Goal: Communication & Community: Share content

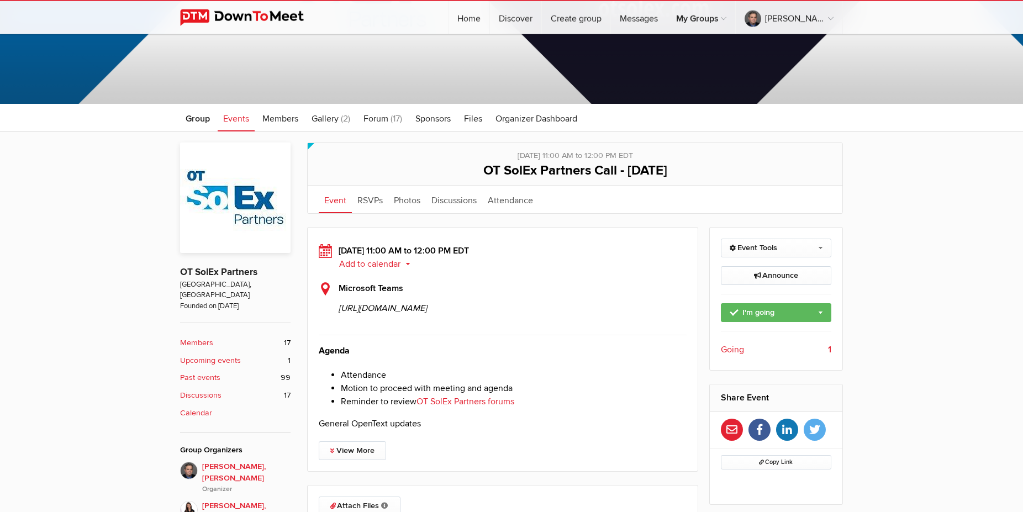
scroll to position [113, 0]
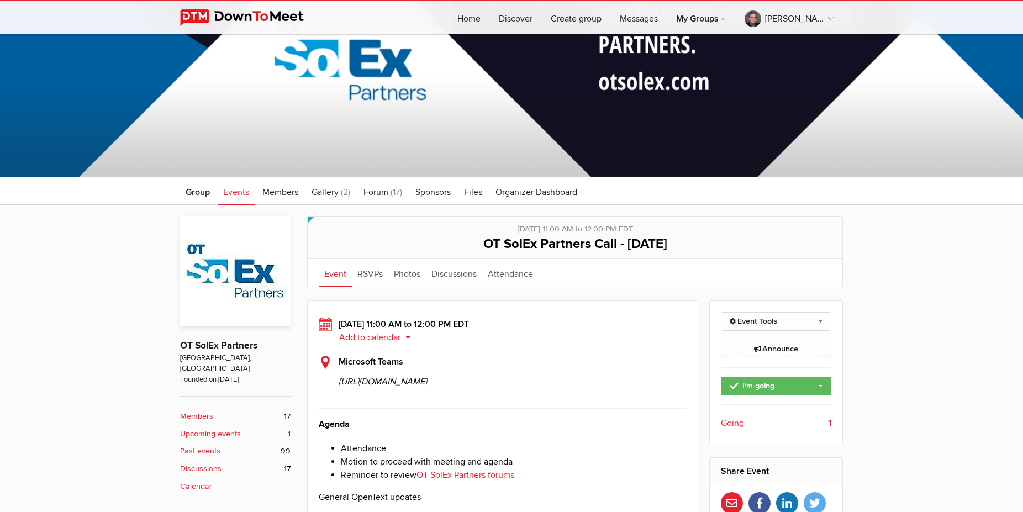
click at [246, 191] on span "Events" at bounding box center [236, 192] width 26 height 11
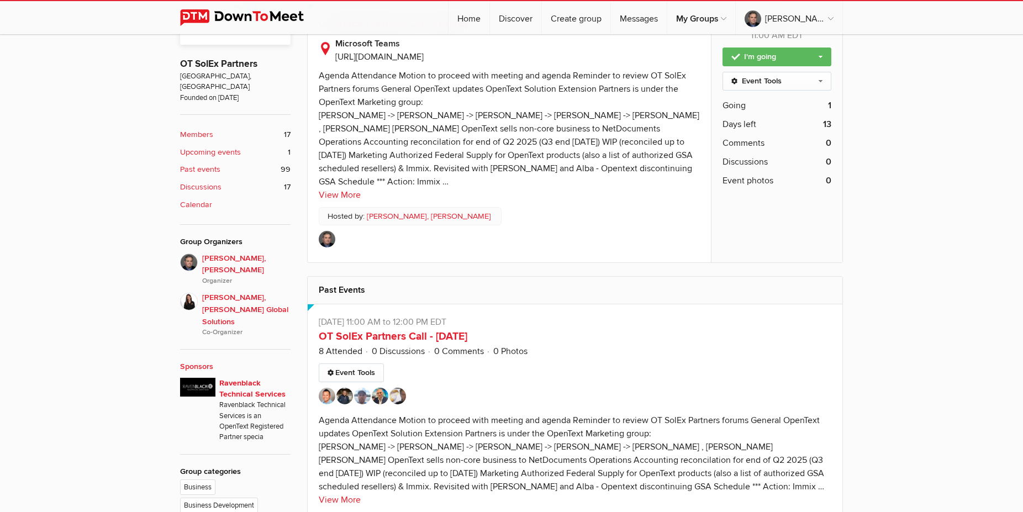
scroll to position [563, 0]
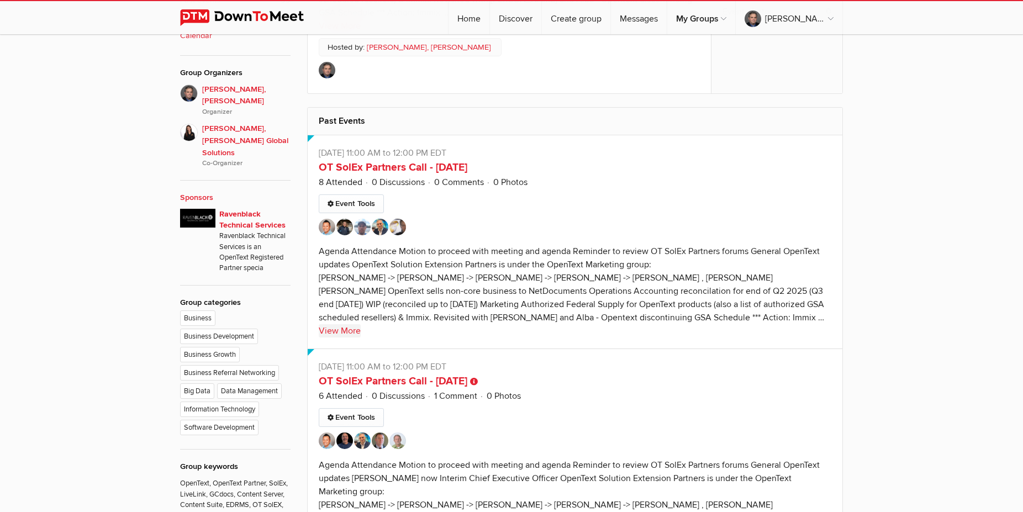
click at [358, 337] on link "View More" at bounding box center [340, 330] width 42 height 13
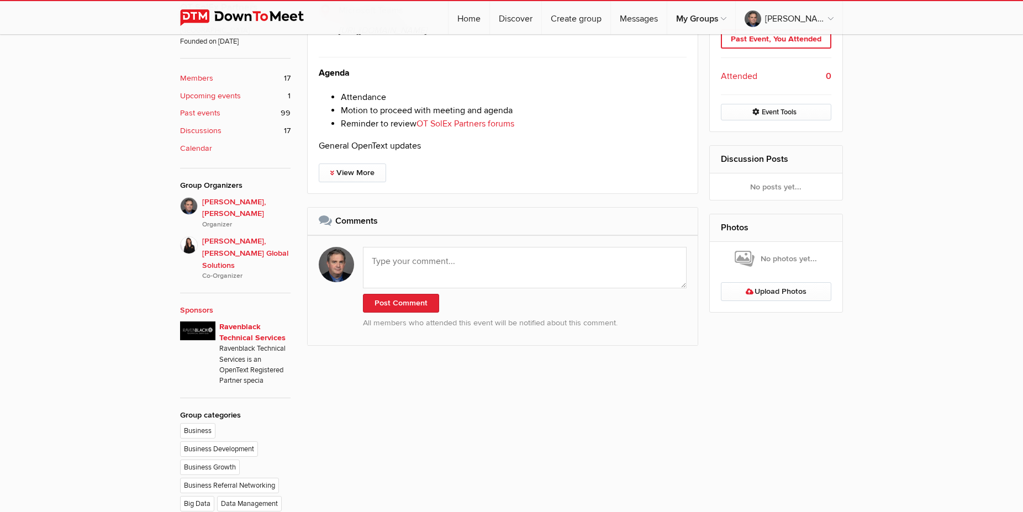
scroll to position [475, 0]
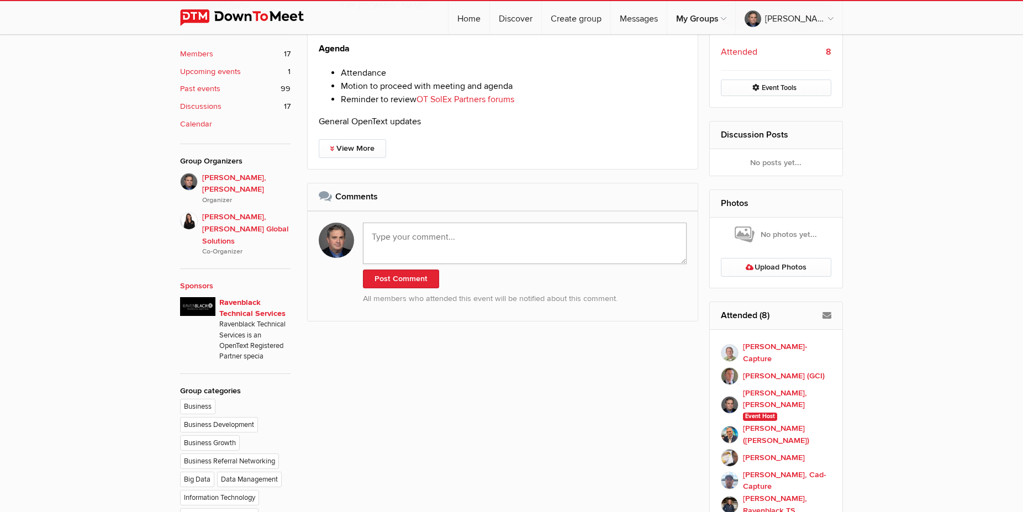
click at [436, 264] on textarea at bounding box center [525, 243] width 324 height 41
paste textarea "[URL][DOMAIN_NAME]"
type textarea "Recording: [URL][DOMAIN_NAME]"
click at [417, 288] on button "Post Comment" at bounding box center [401, 278] width 76 height 19
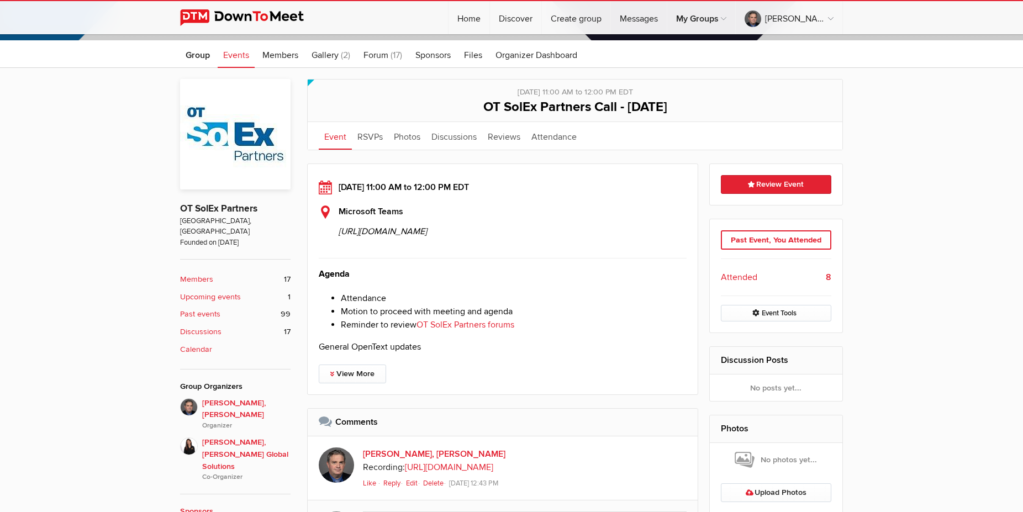
scroll to position [24, 0]
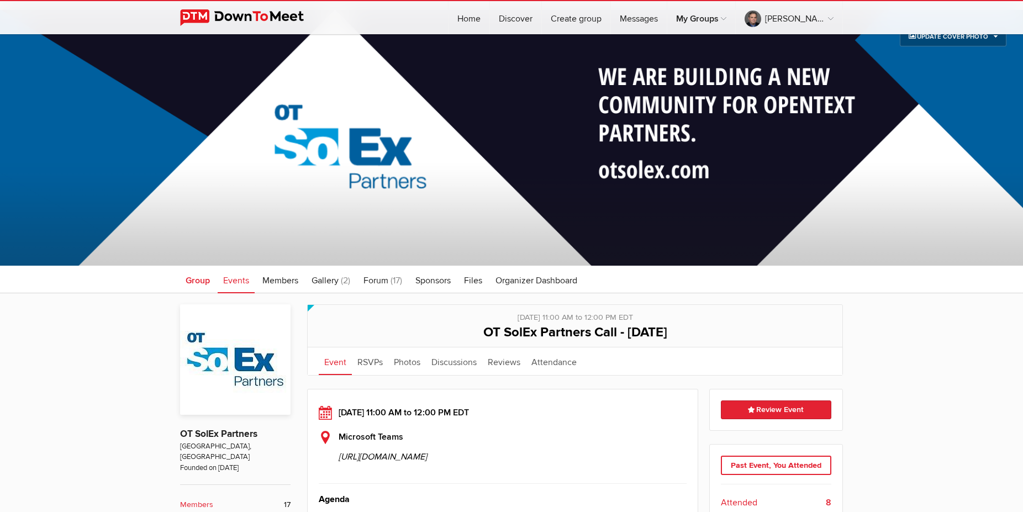
click at [203, 279] on span "Group" at bounding box center [198, 280] width 24 height 11
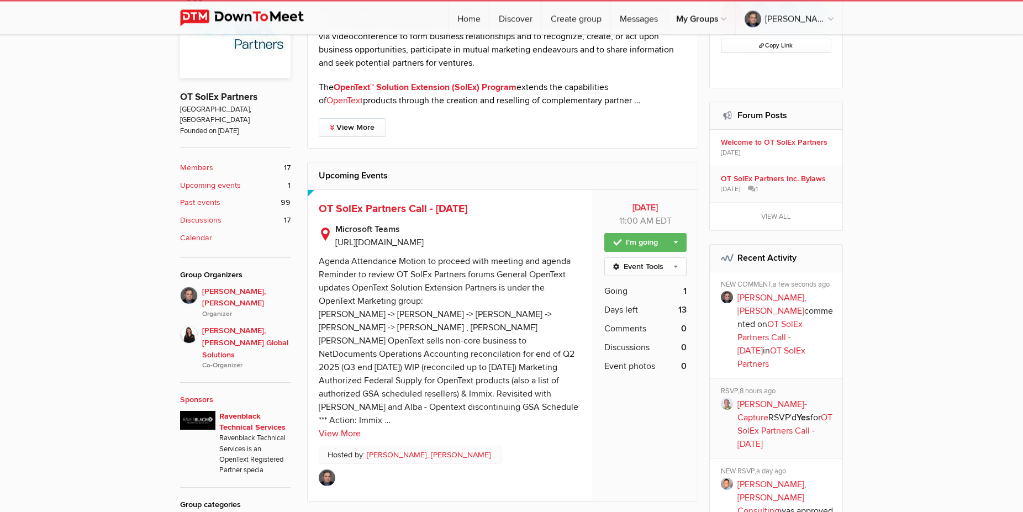
scroll to position [362, 0]
click at [379, 213] on span "OT SolEx Partners Call - [DATE]" at bounding box center [393, 207] width 149 height 13
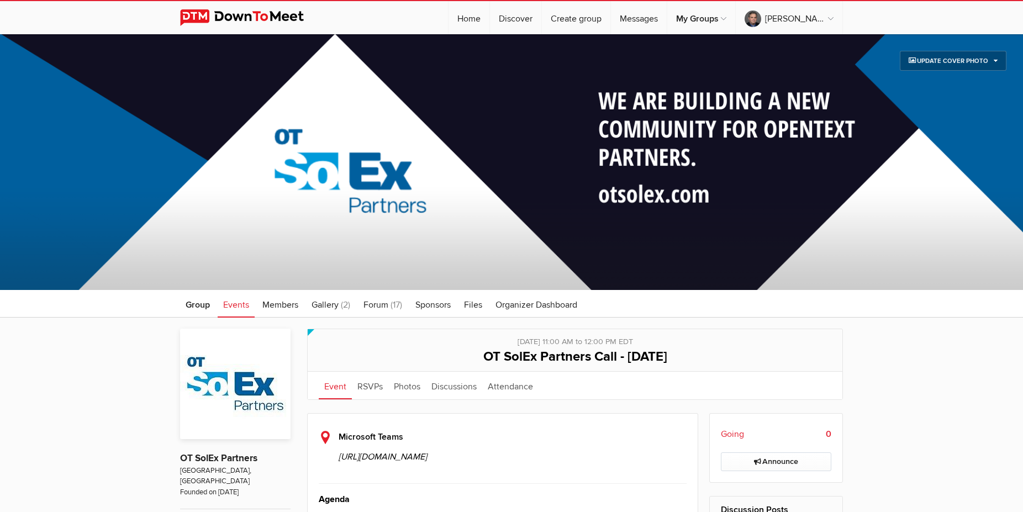
scroll to position [338, 0]
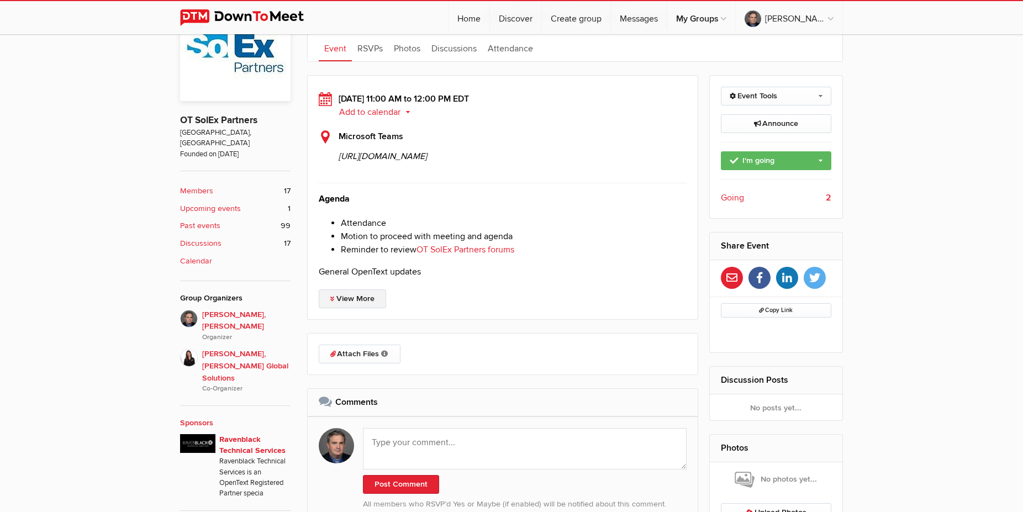
click at [363, 308] on link "View More" at bounding box center [352, 298] width 67 height 19
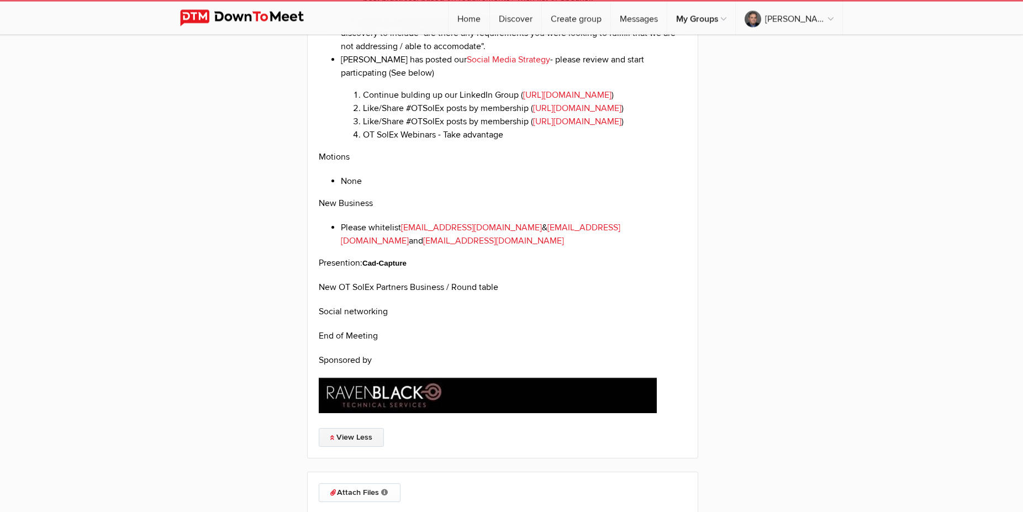
scroll to position [2197, 0]
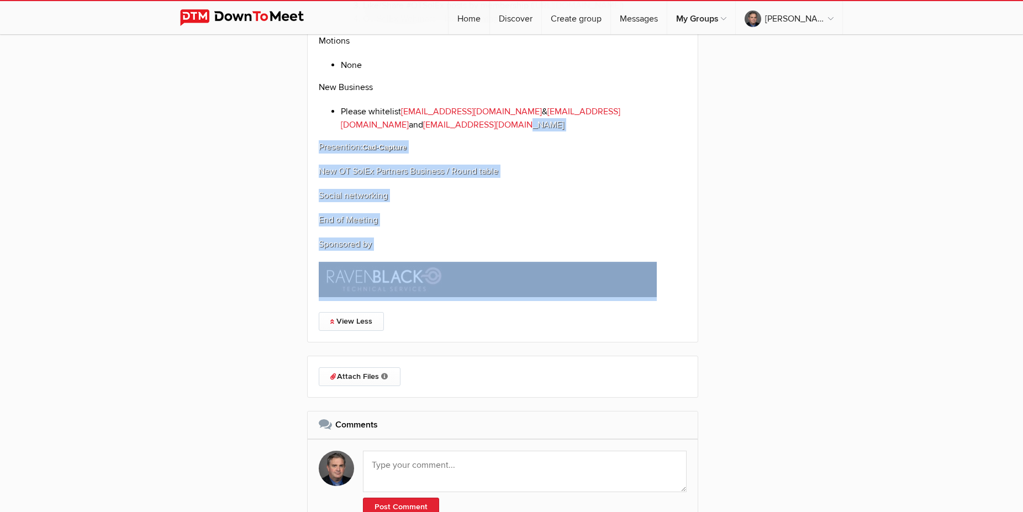
drag, startPoint x: 666, startPoint y: 335, endPoint x: 437, endPoint y: 173, distance: 281.0
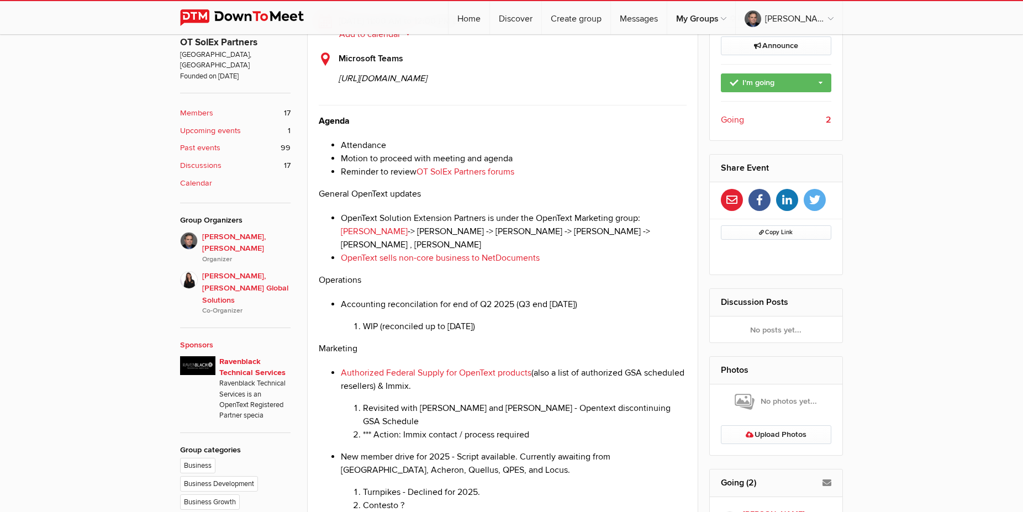
scroll to position [338, 0]
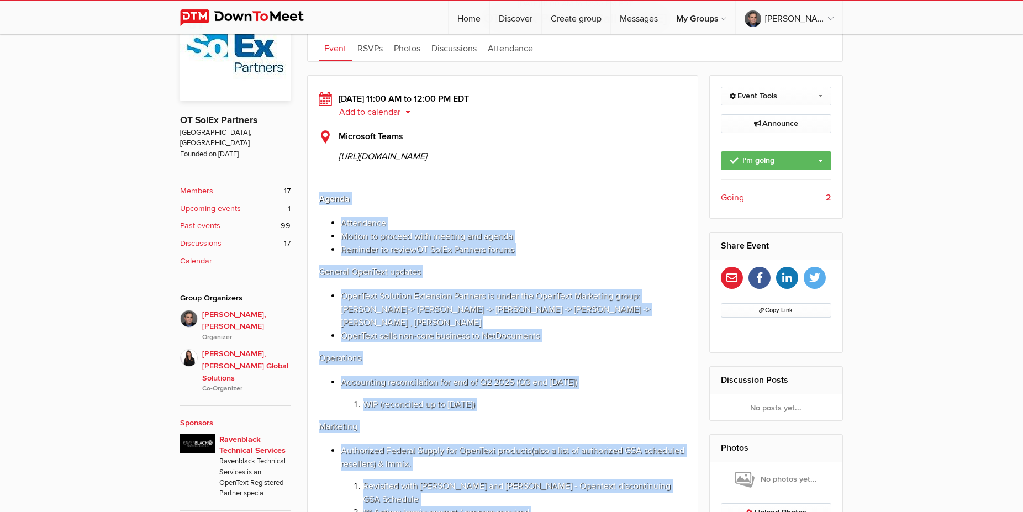
copy div "Agenda Attendance Motion to proceed with meeting and agenda Reminder to review …"
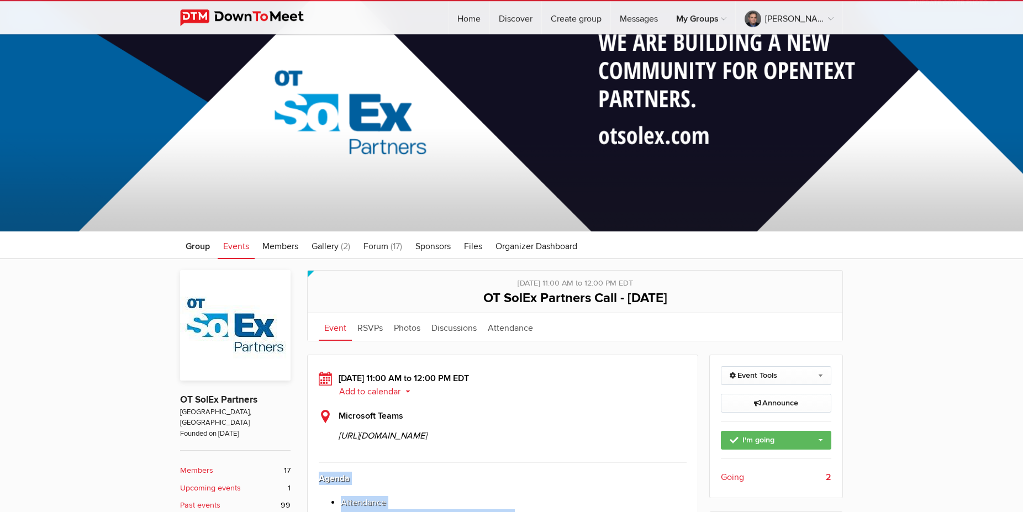
scroll to position [56, 0]
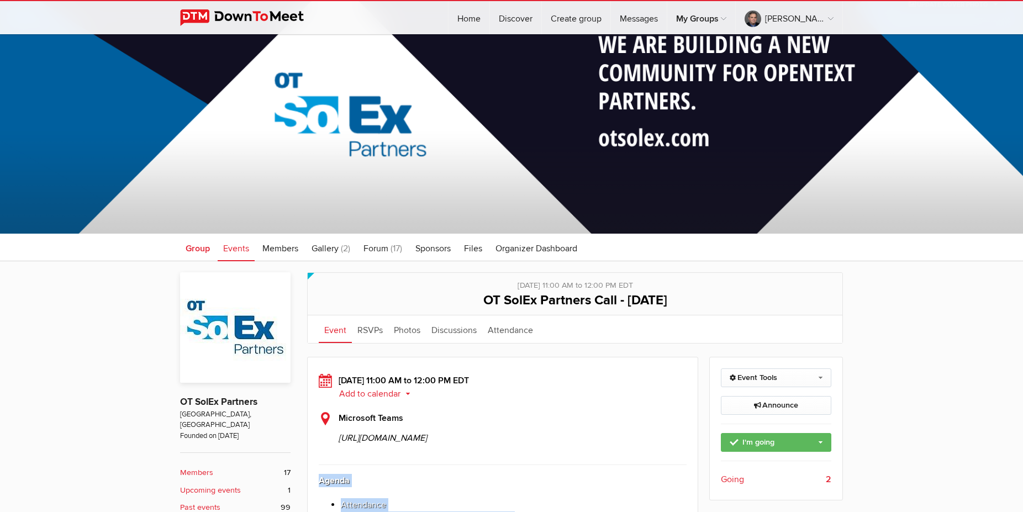
click at [198, 244] on span "Group" at bounding box center [198, 248] width 24 height 11
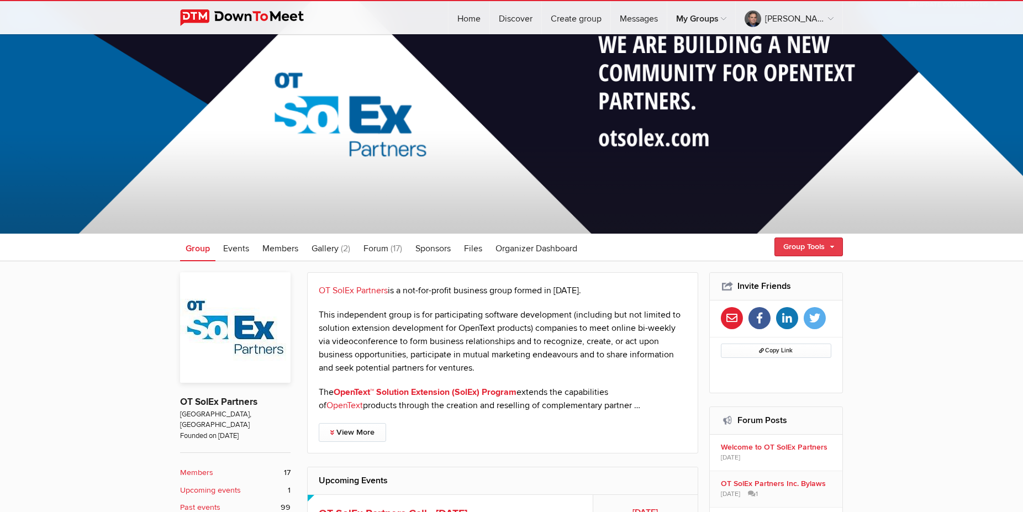
click at [807, 251] on link "Group Tools" at bounding box center [808, 246] width 68 height 19
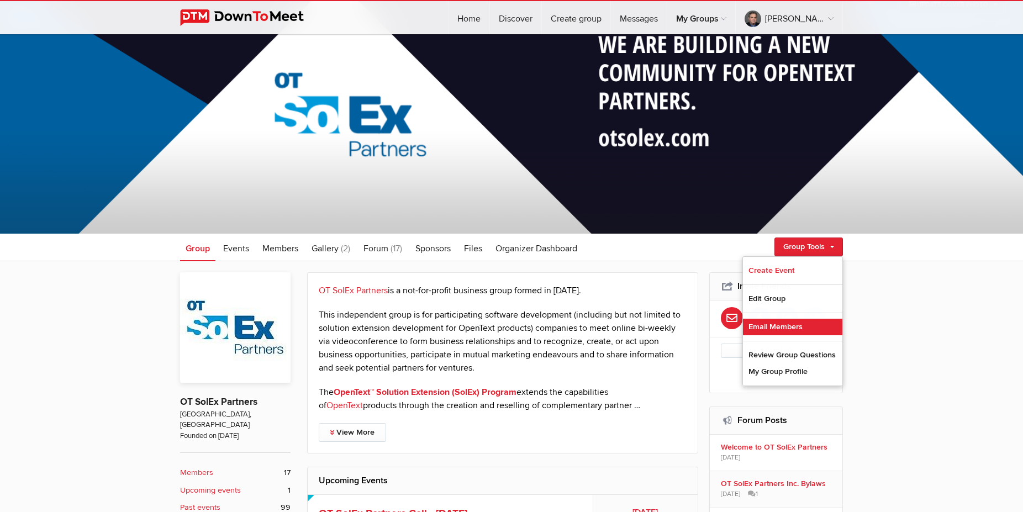
drag, startPoint x: 793, startPoint y: 324, endPoint x: 776, endPoint y: 324, distance: 17.1
click at [793, 324] on link "Email Members" at bounding box center [792, 327] width 99 height 17
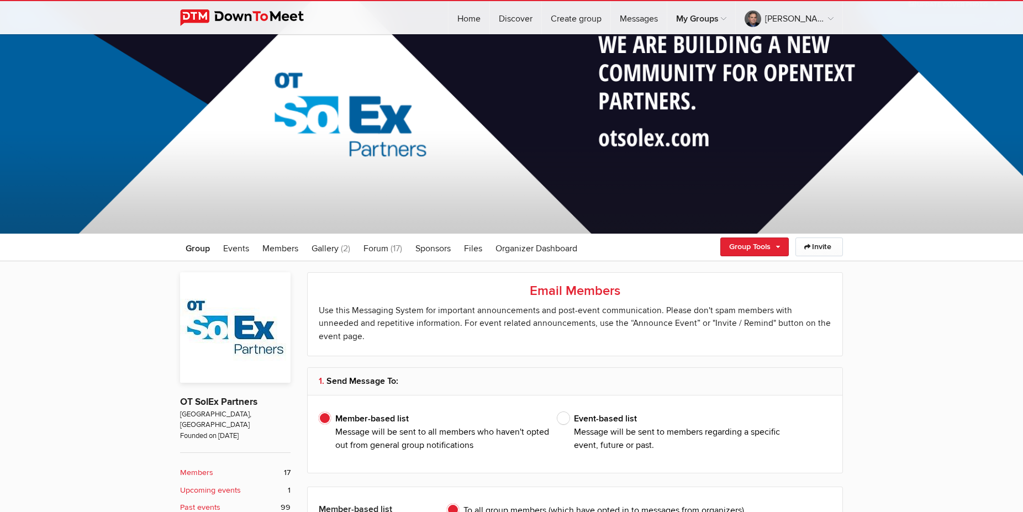
type input "[PERSON_NAME], [PERSON_NAME]"
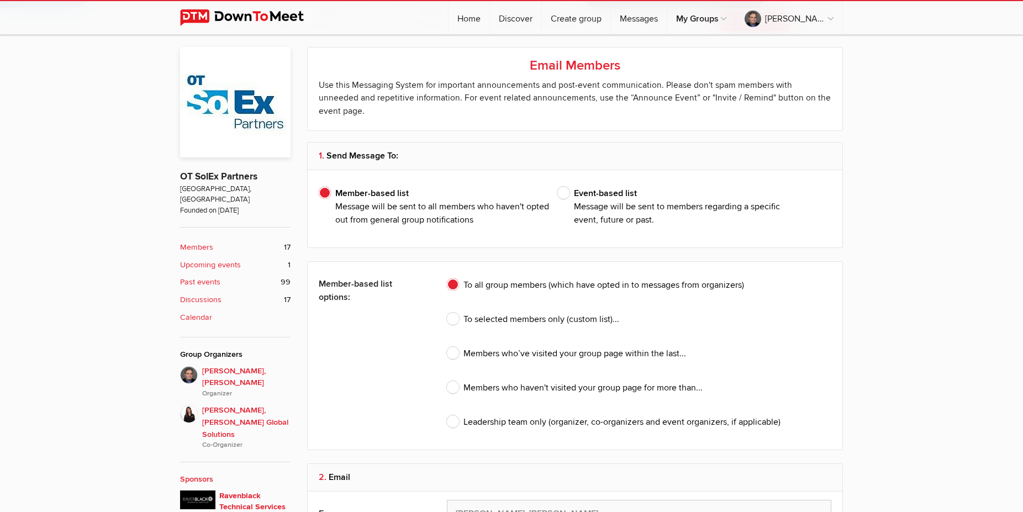
scroll to position [507, 0]
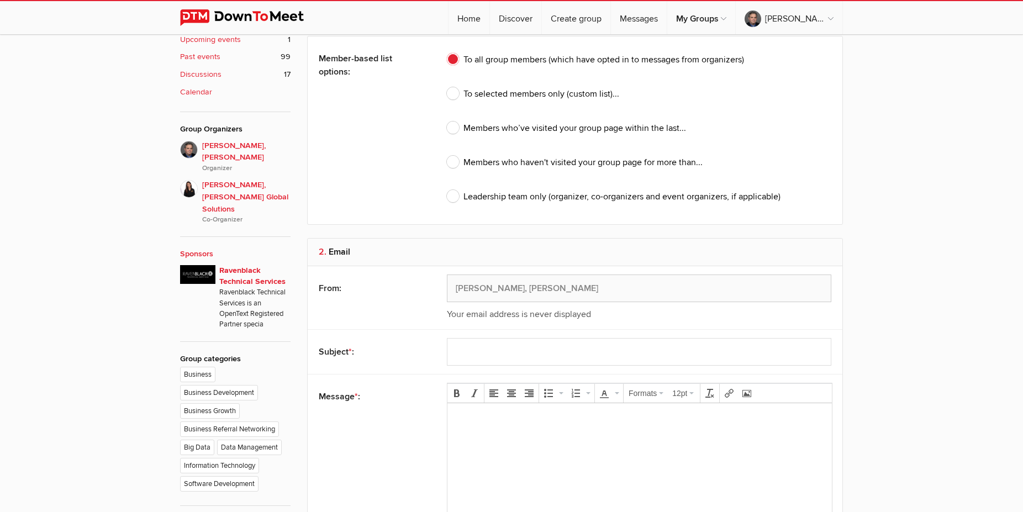
click at [471, 433] on body at bounding box center [639, 437] width 375 height 50
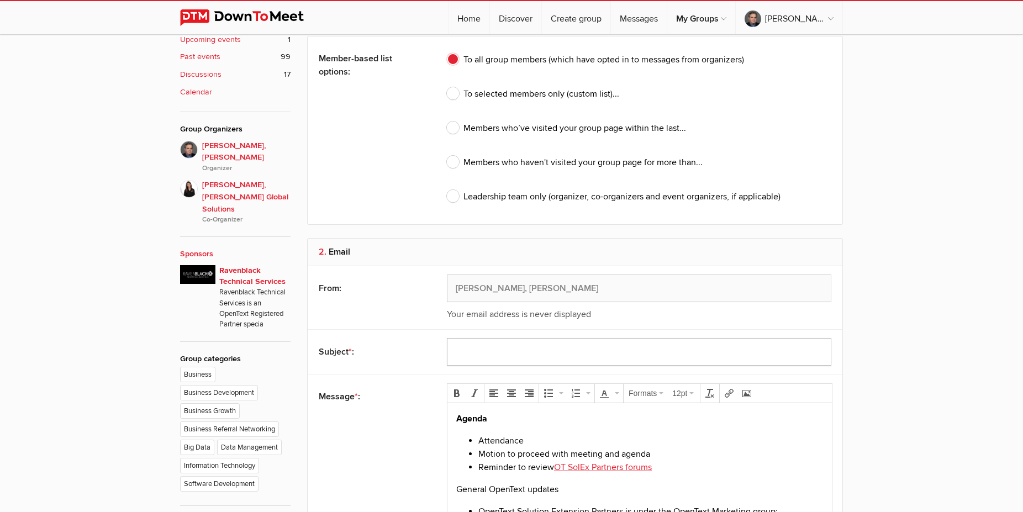
click at [476, 338] on input "text" at bounding box center [639, 352] width 384 height 28
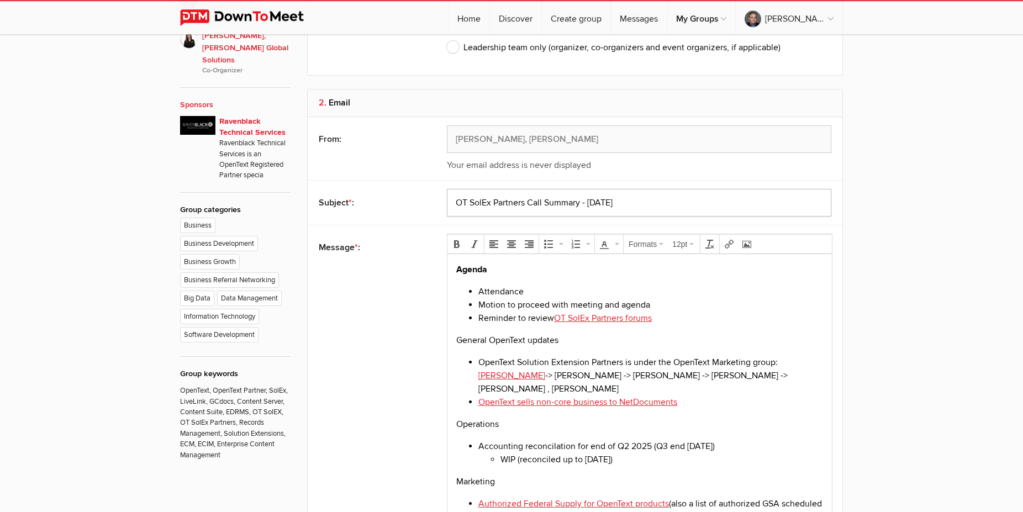
scroll to position [732, 0]
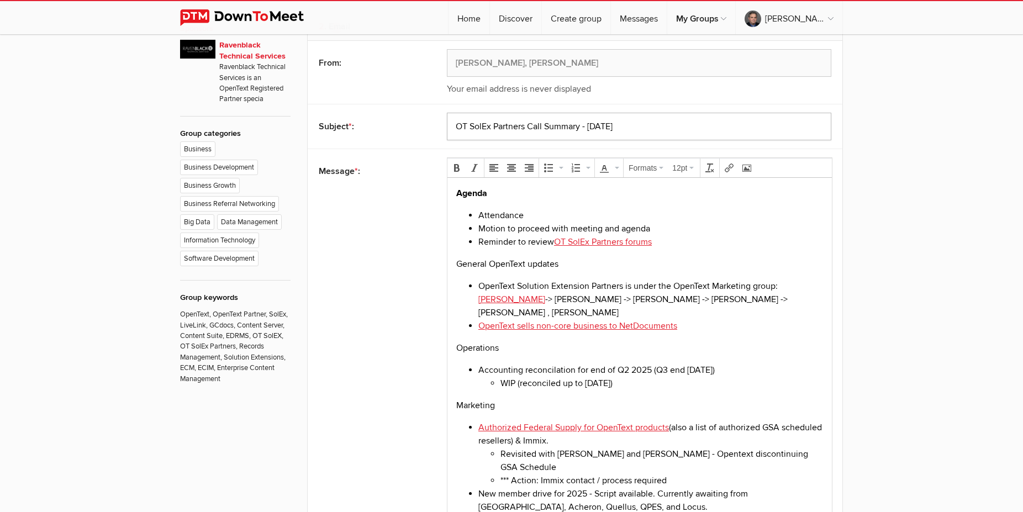
type input "OT SolEx Partners Call Summary - [DATE]"
click at [501, 187] on p "Agenda" at bounding box center [639, 193] width 367 height 13
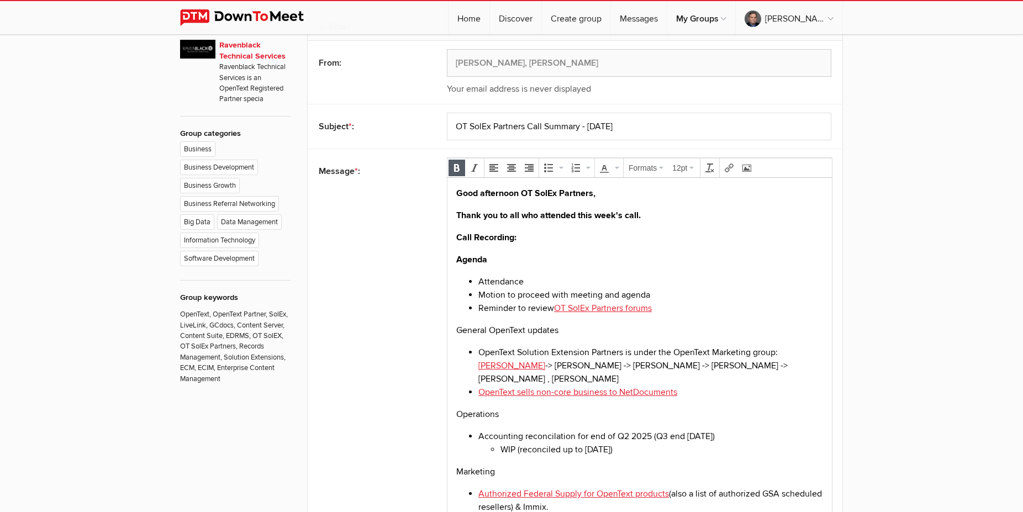
click at [533, 239] on p "Call Recording:" at bounding box center [639, 237] width 367 height 13
drag, startPoint x: 663, startPoint y: 238, endPoint x: 405, endPoint y: 188, distance: 262.6
drag, startPoint x: 488, startPoint y: 262, endPoint x: 455, endPoint y: 260, distance: 33.2
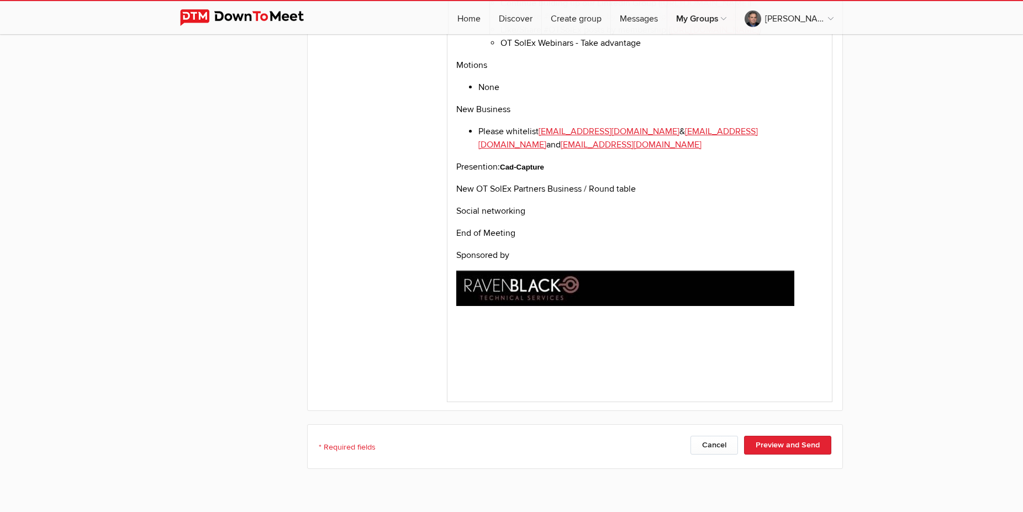
scroll to position [2365, 0]
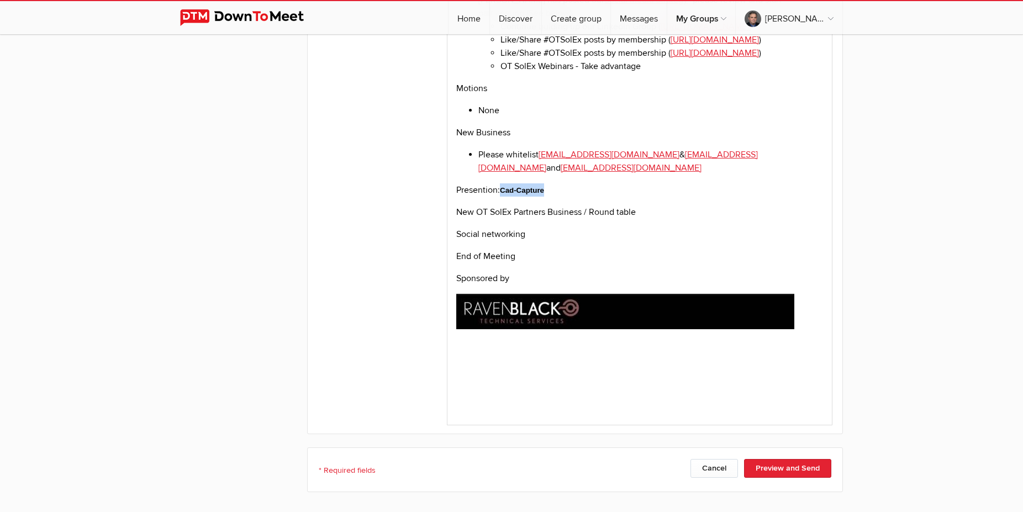
drag, startPoint x: 549, startPoint y: 219, endPoint x: 502, endPoint y: 219, distance: 46.9
click at [502, 197] on p "Presention: Cad-Capture" at bounding box center [639, 190] width 367 height 13
click at [485, 241] on p "Social networking" at bounding box center [639, 234] width 367 height 13
copy p "Social Networking"
drag, startPoint x: 500, startPoint y: 218, endPoint x: 543, endPoint y: 218, distance: 42.5
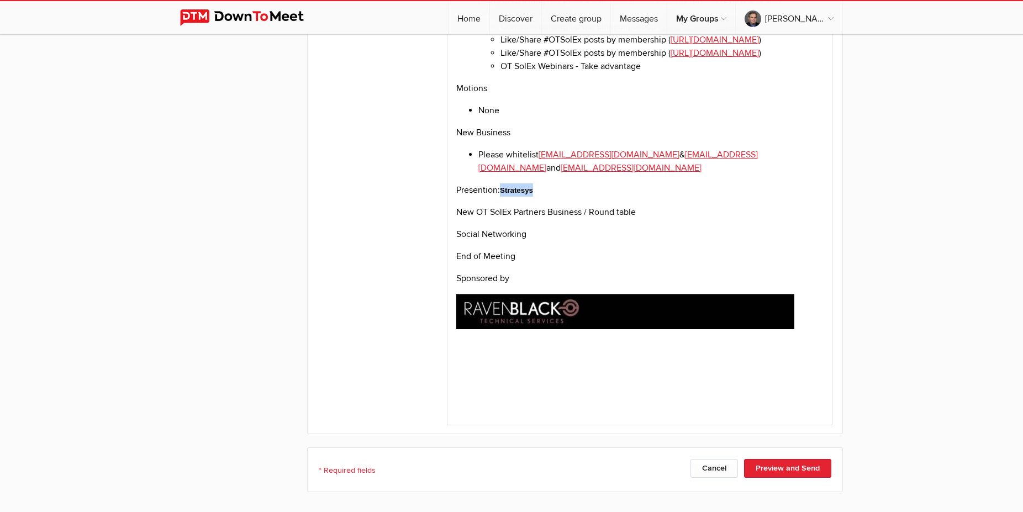
click at [543, 197] on p "Presention: Stratesys" at bounding box center [639, 190] width 367 height 13
click at [501, 197] on p "Presention: Social Networking" at bounding box center [639, 190] width 367 height 13
drag, startPoint x: 505, startPoint y: 216, endPoint x: 582, endPoint y: 218, distance: 76.8
click at [582, 197] on p "Presention: Social Networking" at bounding box center [639, 190] width 367 height 13
click at [576, 263] on p "End of Meeting" at bounding box center [639, 256] width 367 height 13
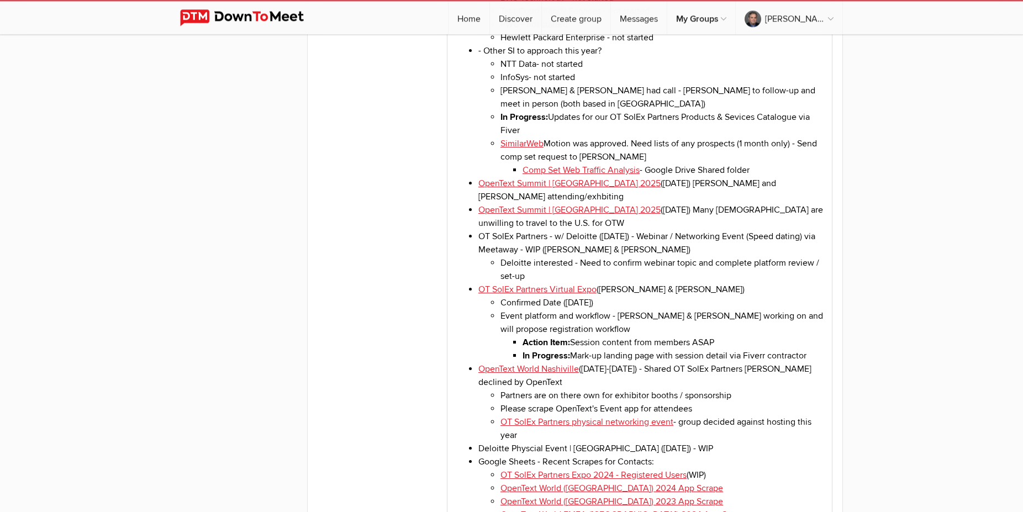
scroll to position [1464, 0]
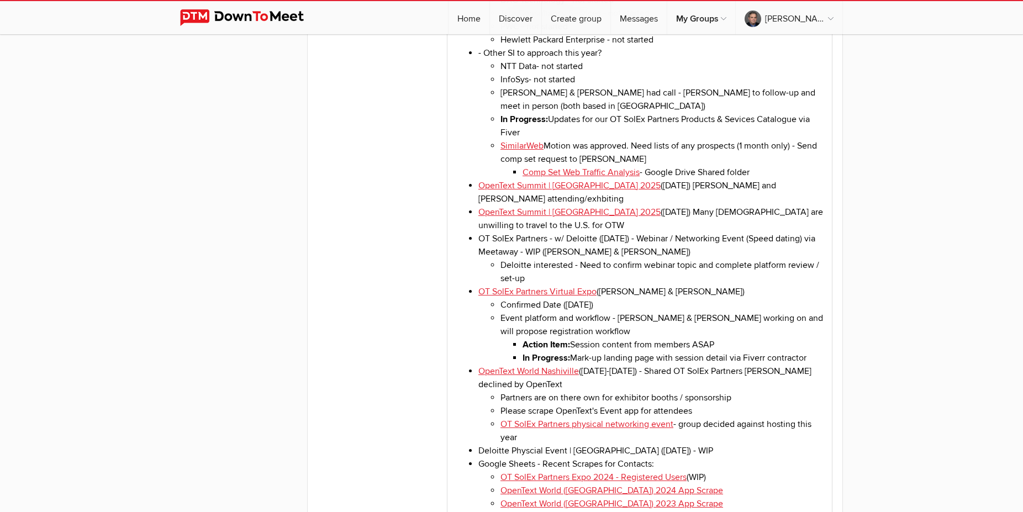
click at [544, 207] on li "OpenText Summit | [GEOGRAPHIC_DATA] 2025 ([DATE]) Many [DEMOGRAPHIC_DATA] are u…" at bounding box center [650, 219] width 345 height 27
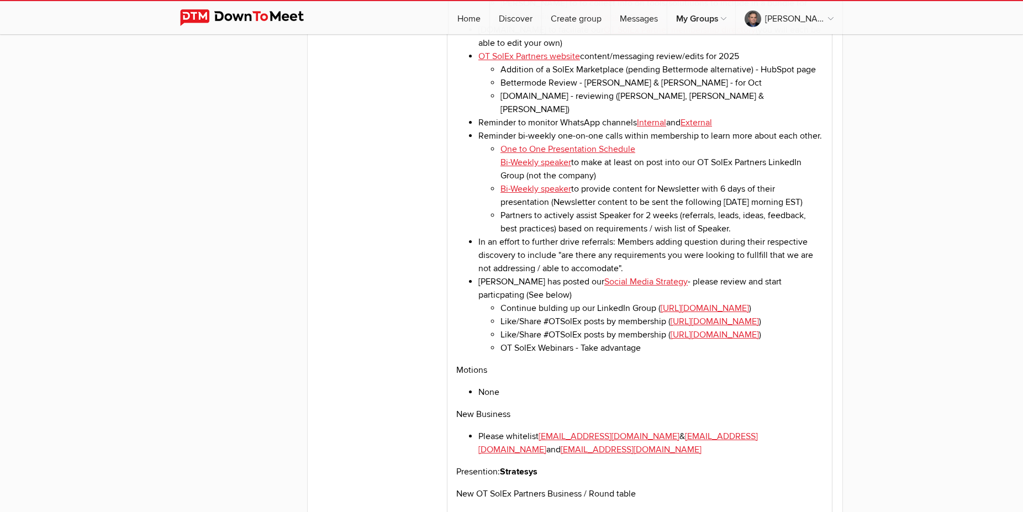
scroll to position [2422, 0]
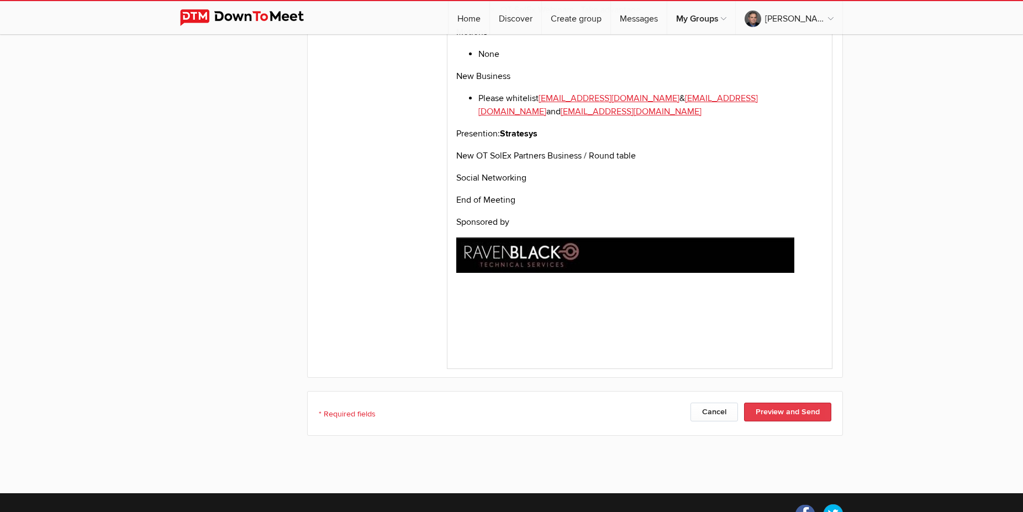
click at [797, 403] on button "Preview and Send" at bounding box center [787, 412] width 87 height 19
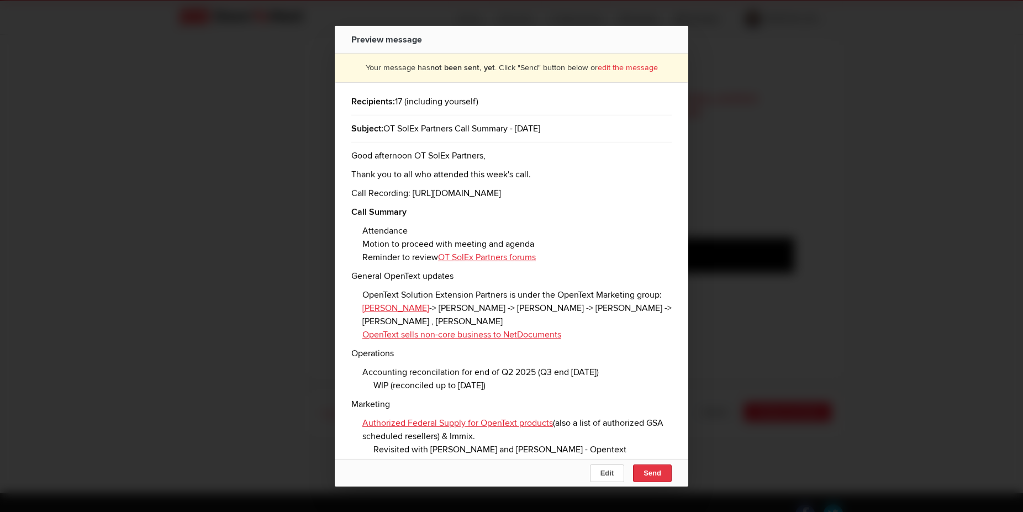
click at [644, 471] on span "Send" at bounding box center [652, 473] width 18 height 8
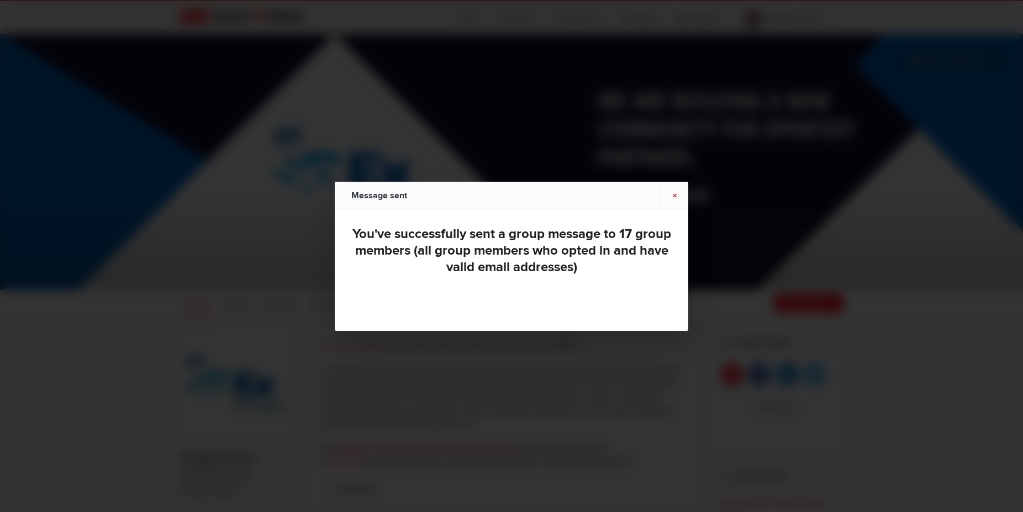
click at [676, 194] on link "×" at bounding box center [674, 195] width 28 height 27
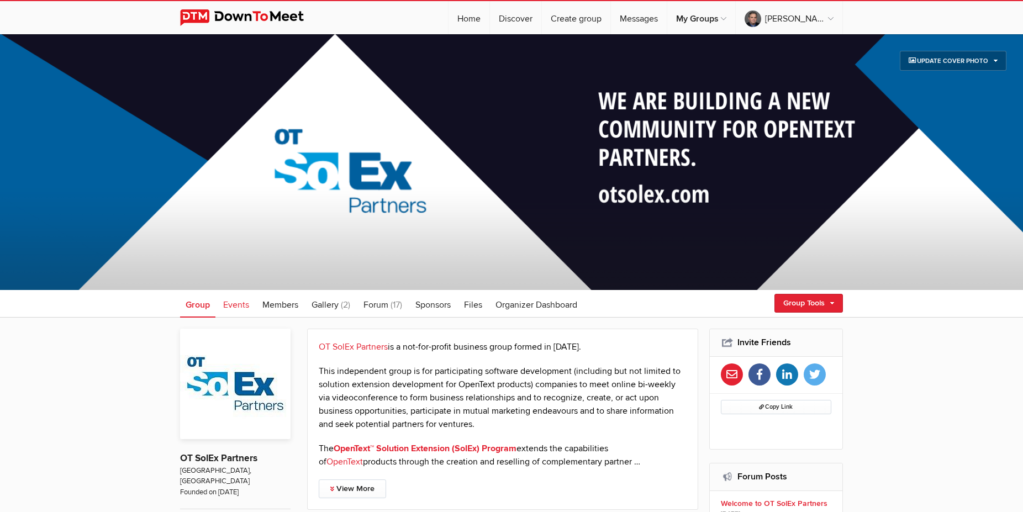
click at [242, 304] on span "Events" at bounding box center [236, 304] width 26 height 11
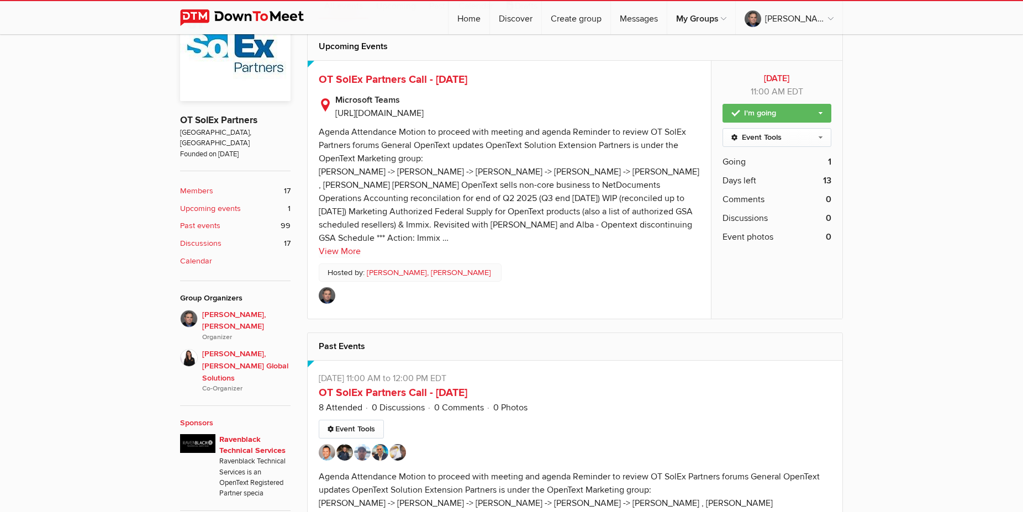
scroll to position [113, 0]
